Goal: Navigation & Orientation: Go to known website

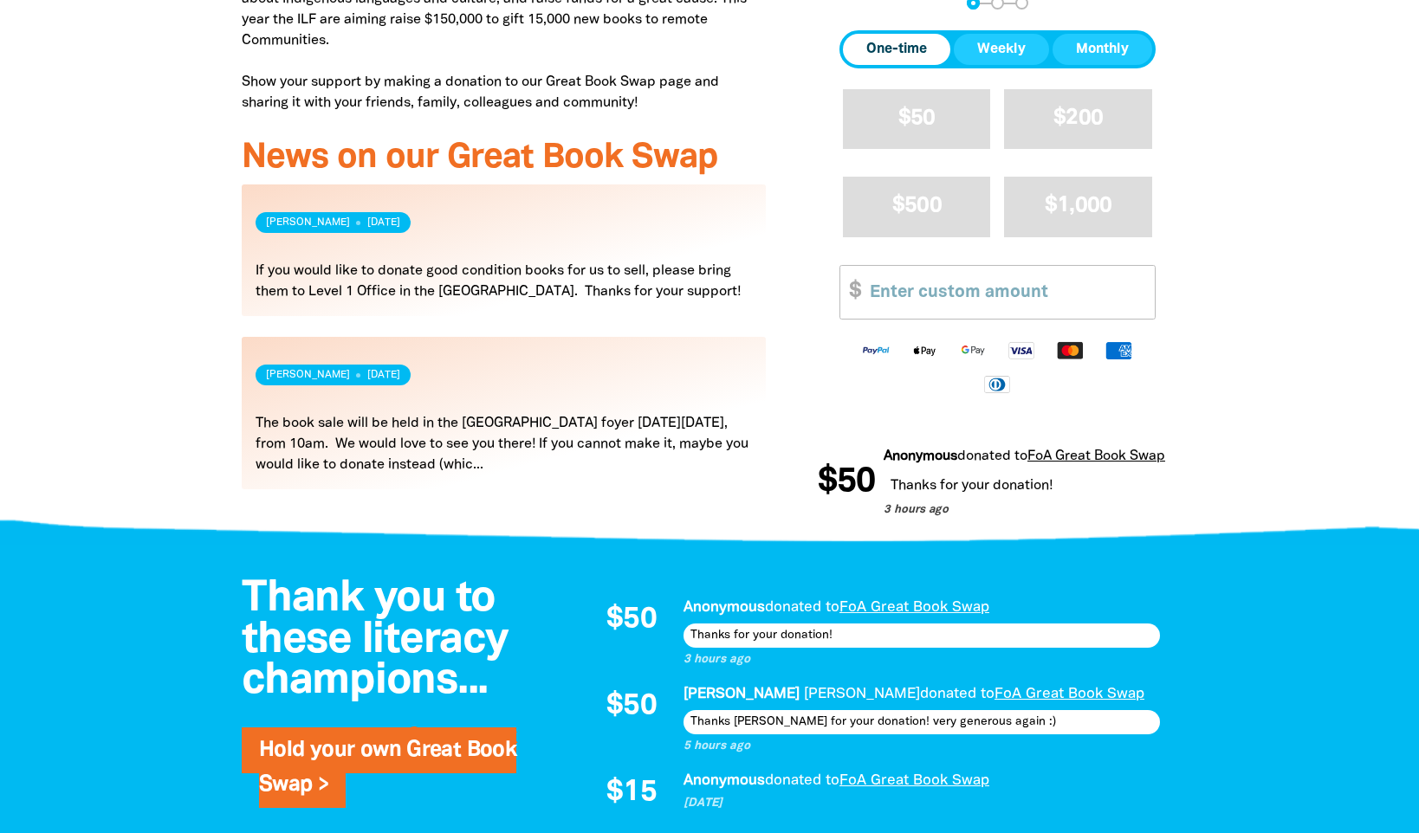
scroll to position [780, 0]
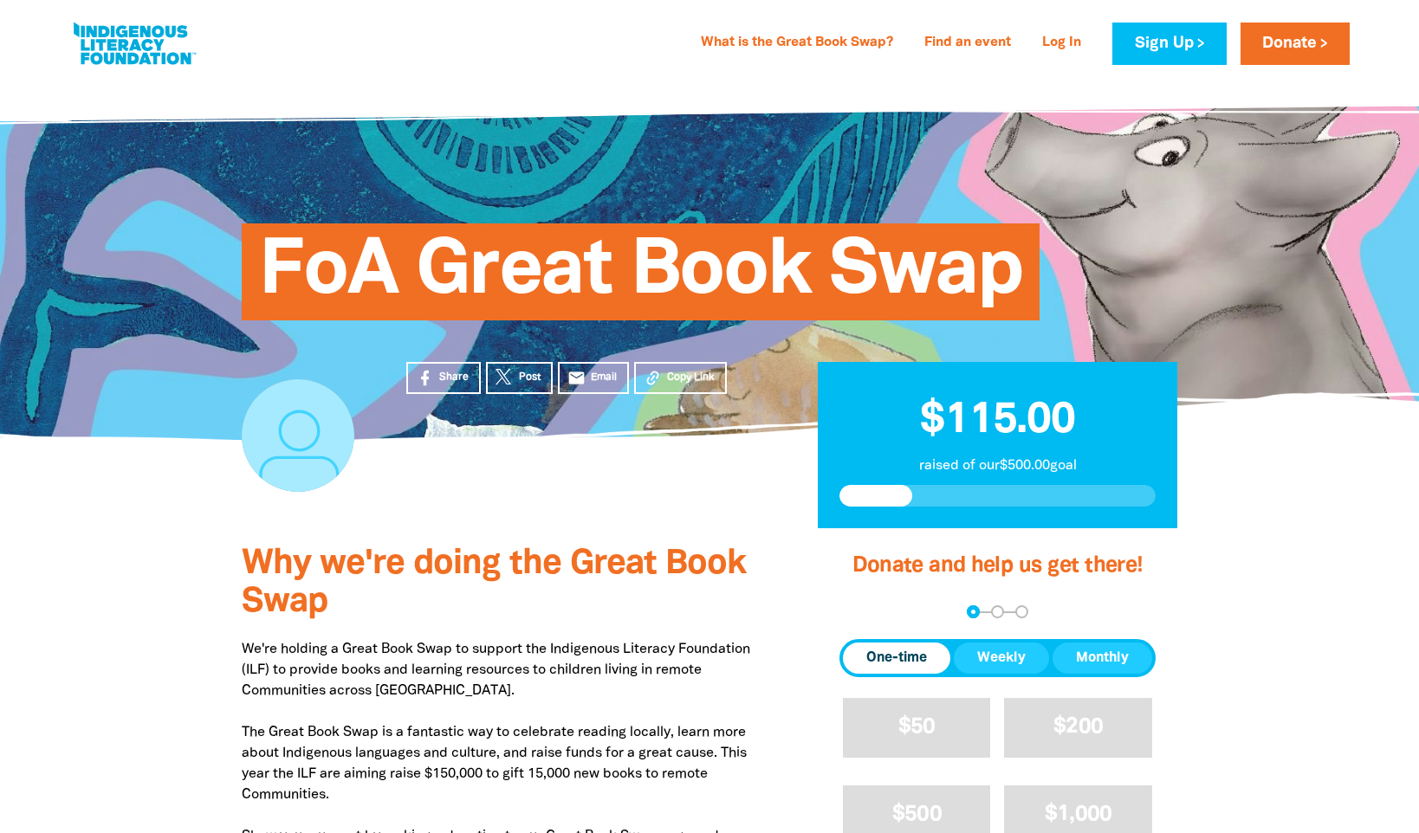
click at [107, 50] on link at bounding box center [134, 43] width 130 height 53
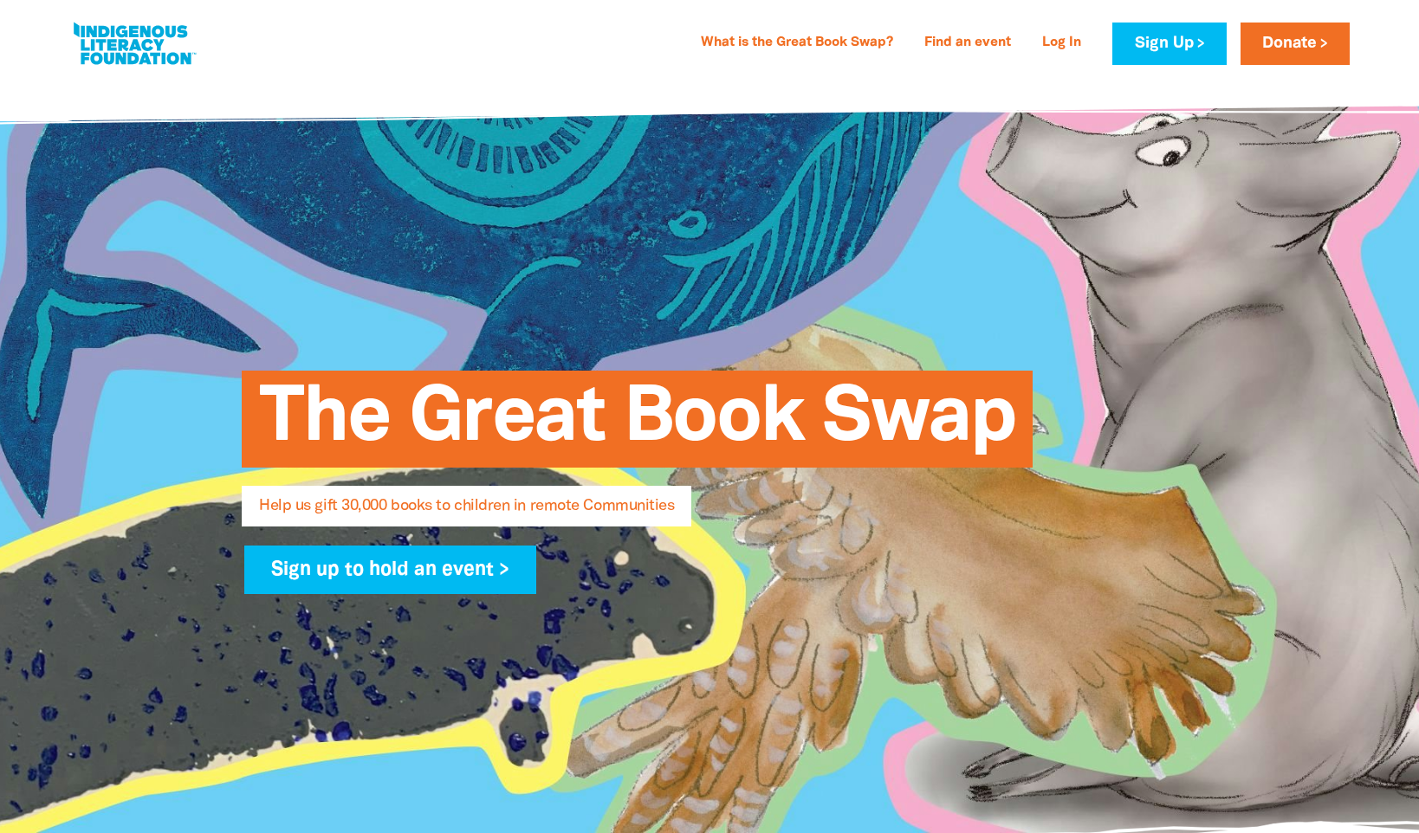
select select "AU"
click at [137, 58] on link at bounding box center [134, 43] width 130 height 53
click at [134, 36] on link at bounding box center [134, 43] width 130 height 53
click at [123, 42] on link at bounding box center [134, 43] width 130 height 53
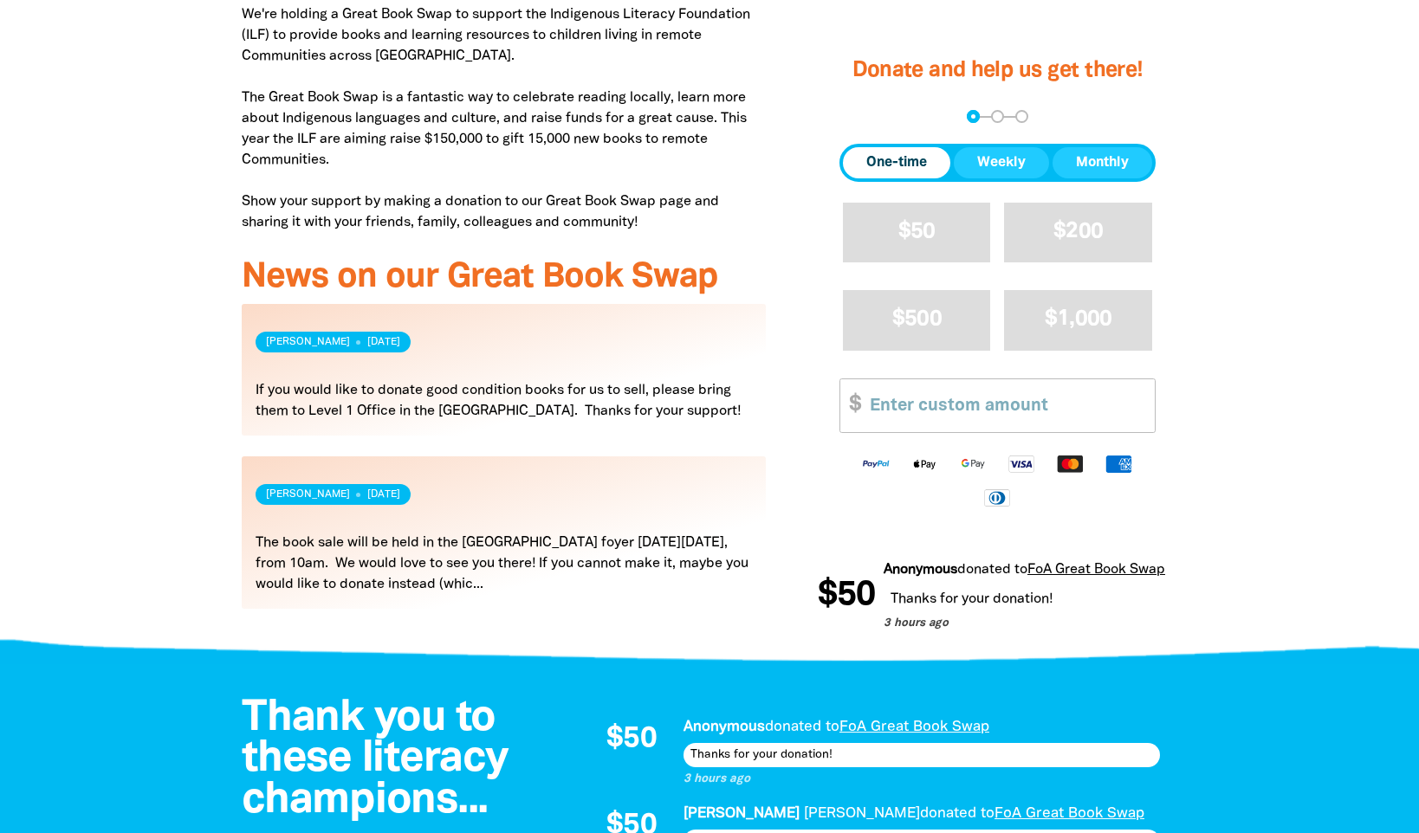
scroll to position [693, 0]
